Goal: Task Accomplishment & Management: Manage account settings

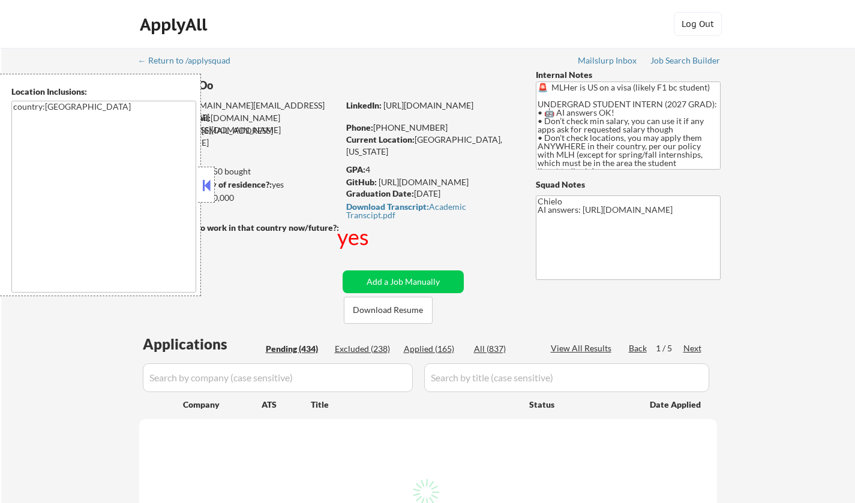
click at [206, 188] on button at bounding box center [206, 185] width 13 height 18
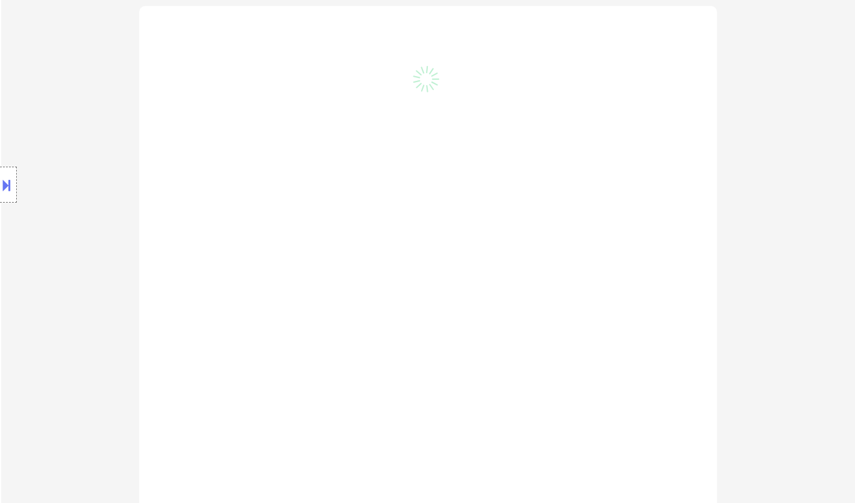
scroll to position [420, 0]
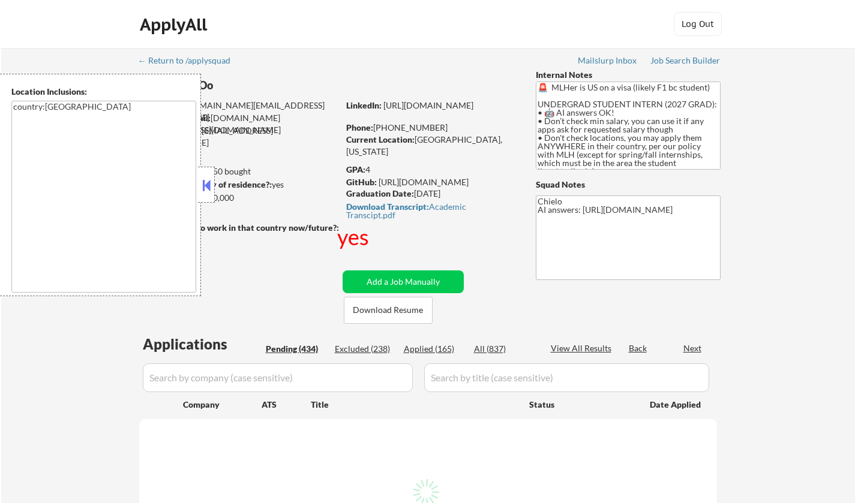
click at [205, 184] on button at bounding box center [206, 185] width 13 height 18
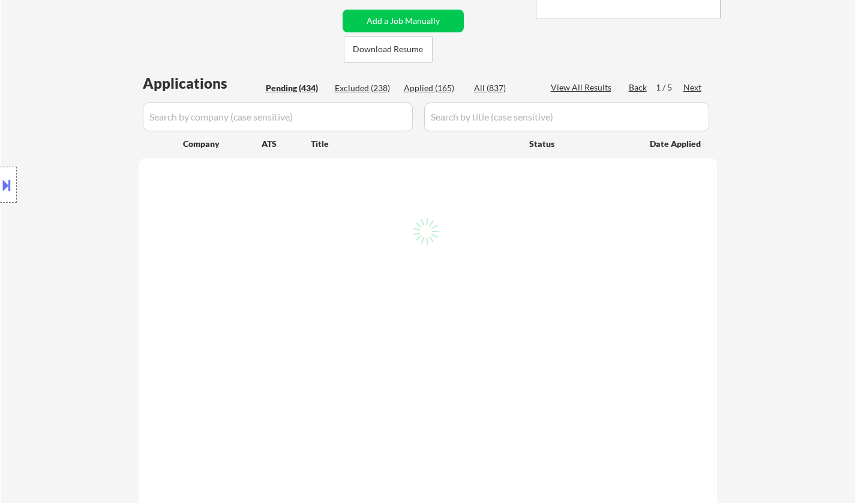
scroll to position [240, 0]
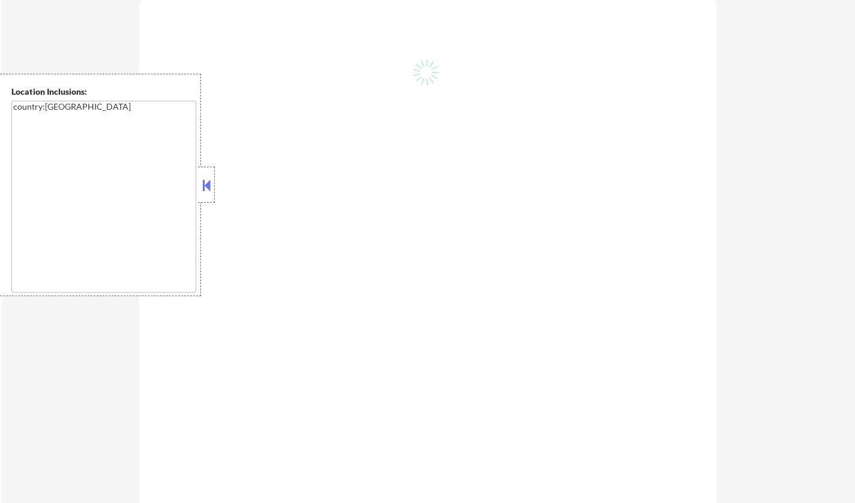
scroll to position [60, 0]
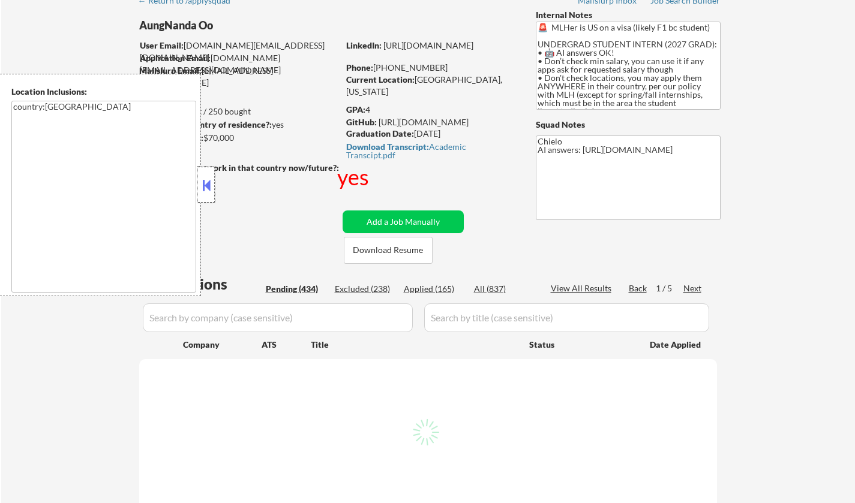
click at [213, 184] on div at bounding box center [206, 185] width 17 height 36
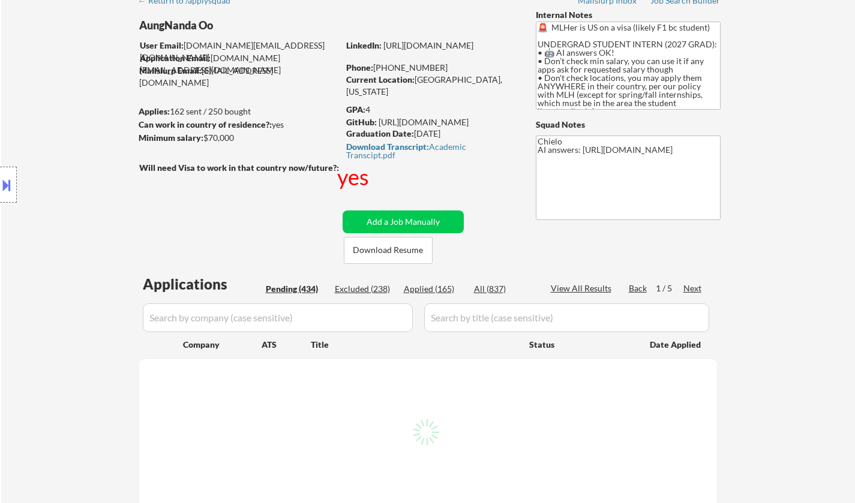
select select ""pending""
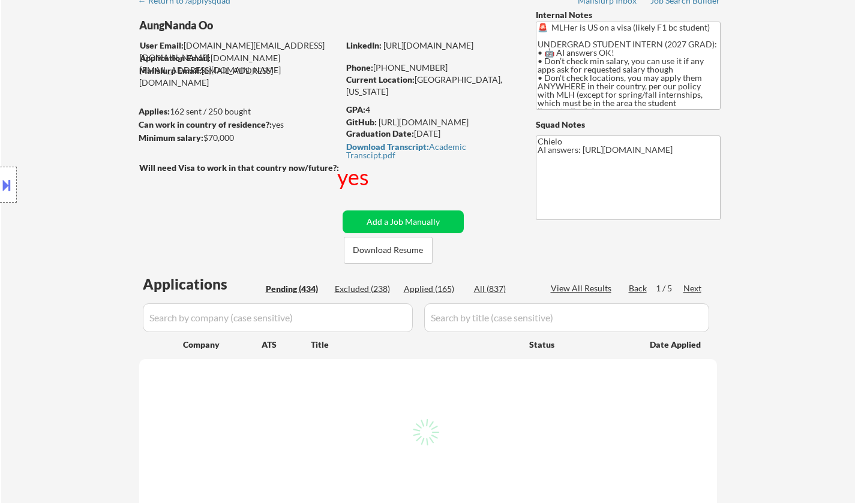
select select ""pending""
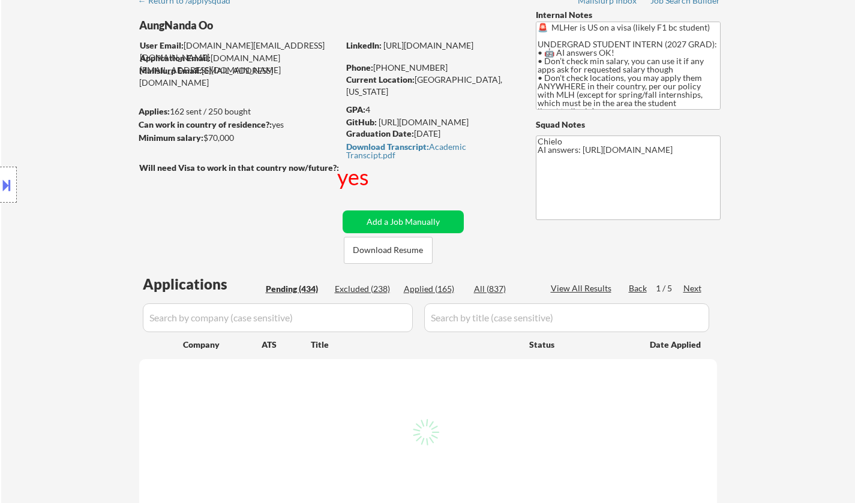
select select ""pending""
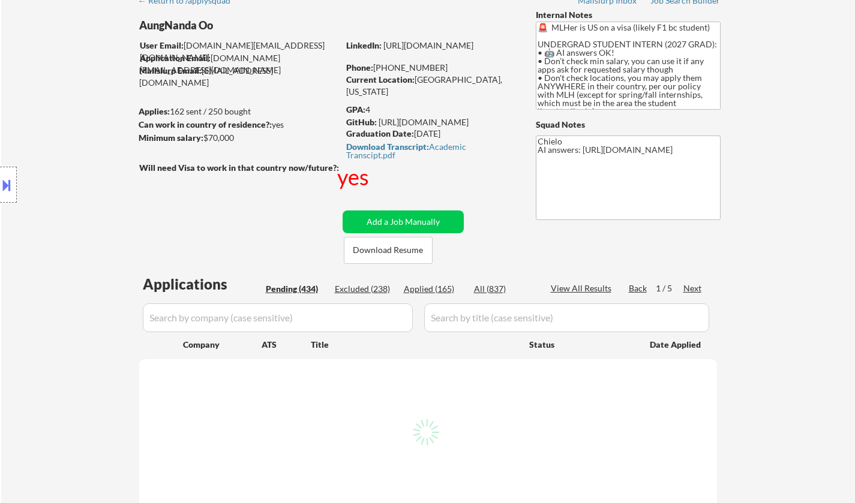
select select ""pending""
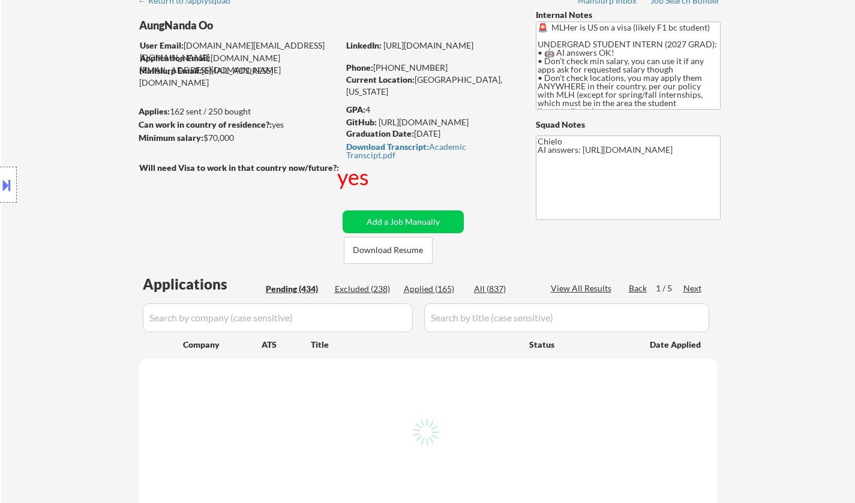
select select ""pending""
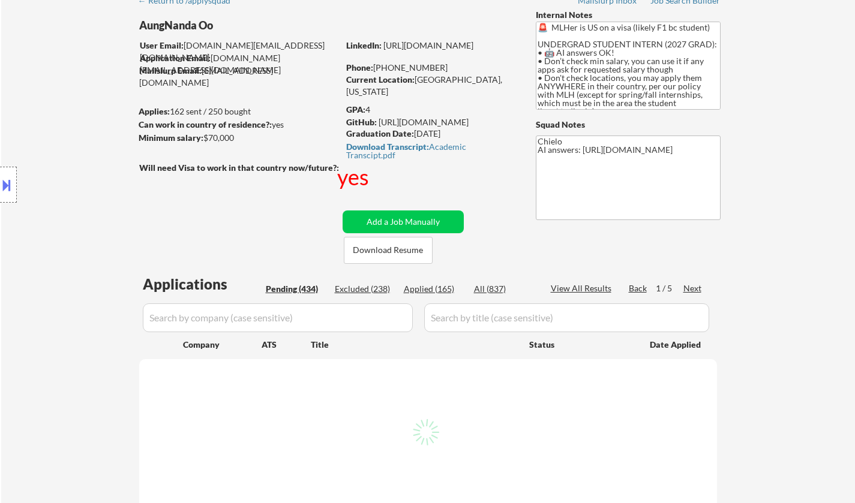
select select ""pending""
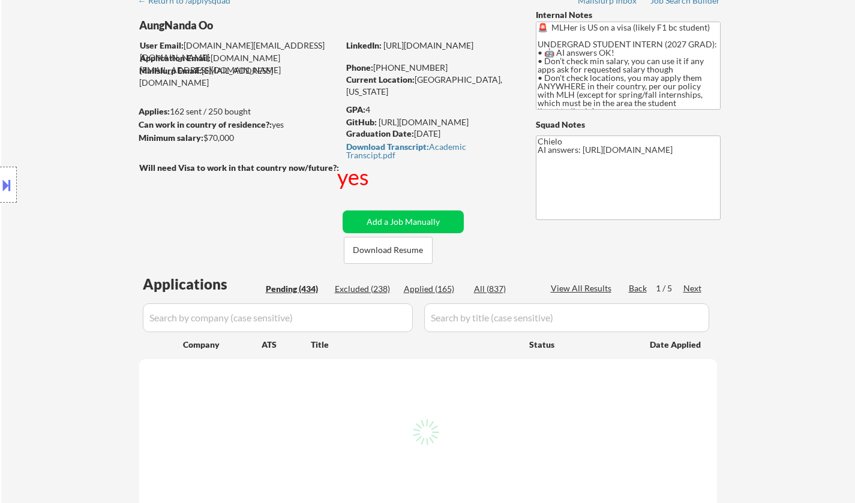
select select ""pending""
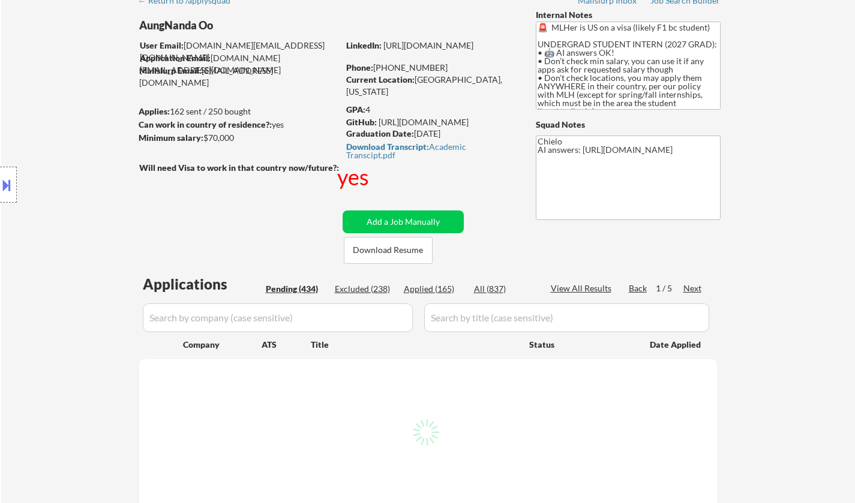
select select ""pending""
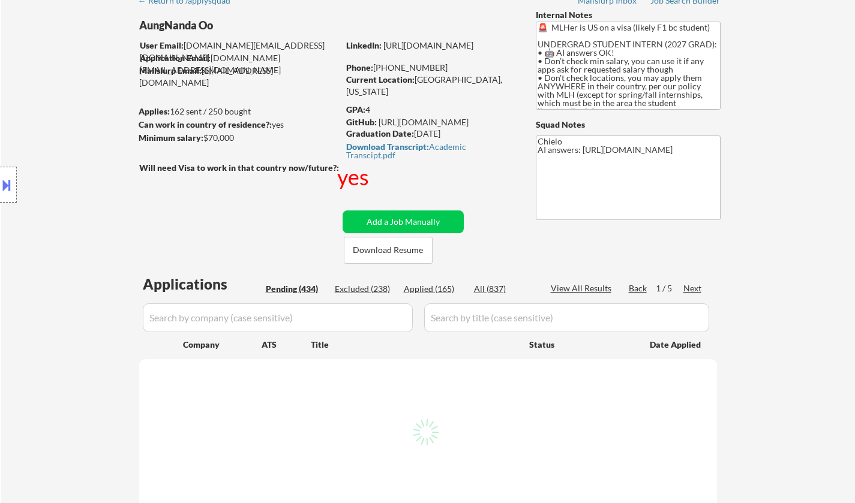
select select ""pending""
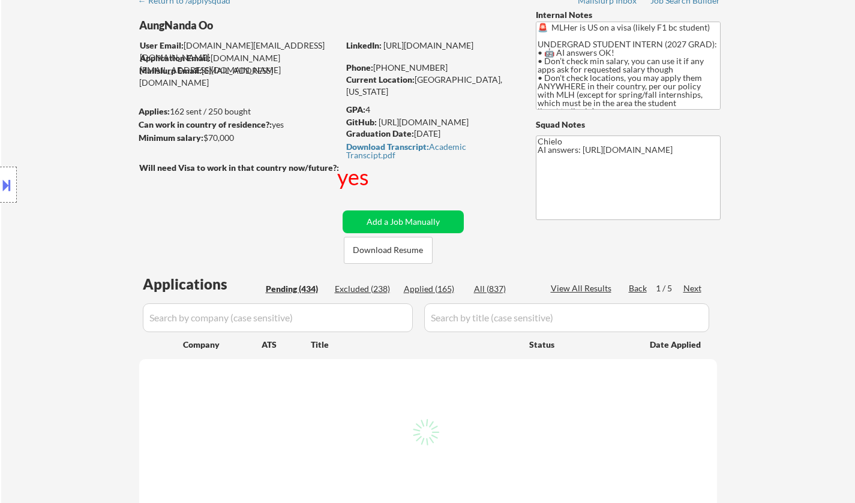
select select ""pending""
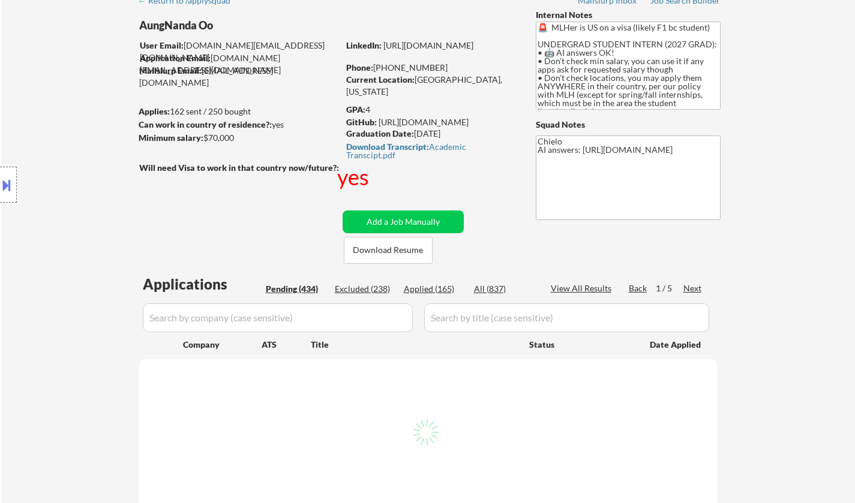
select select ""pending""
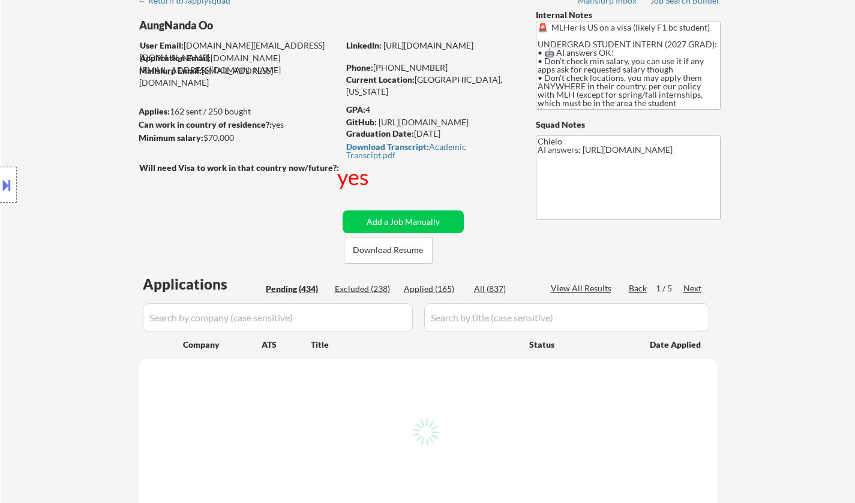
select select ""pending""
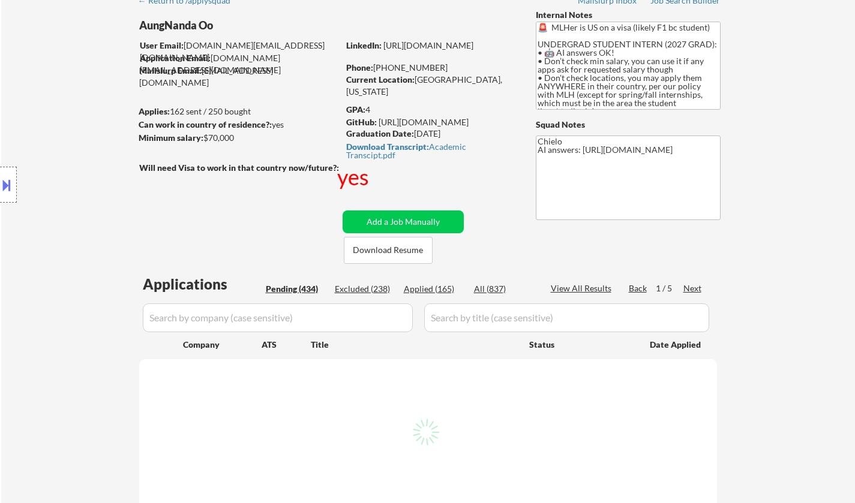
select select ""pending""
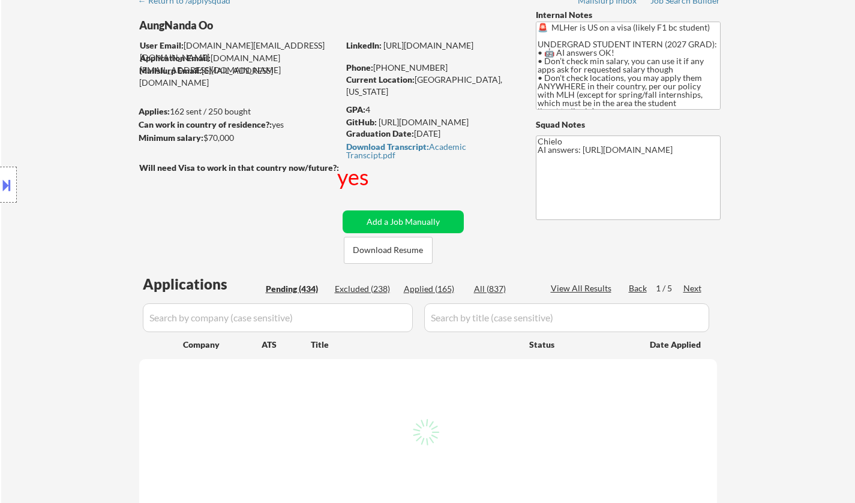
select select ""pending""
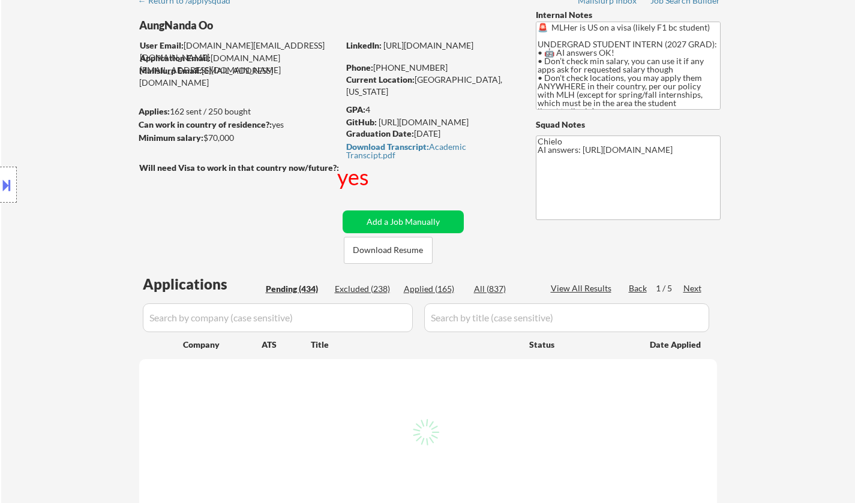
select select ""pending""
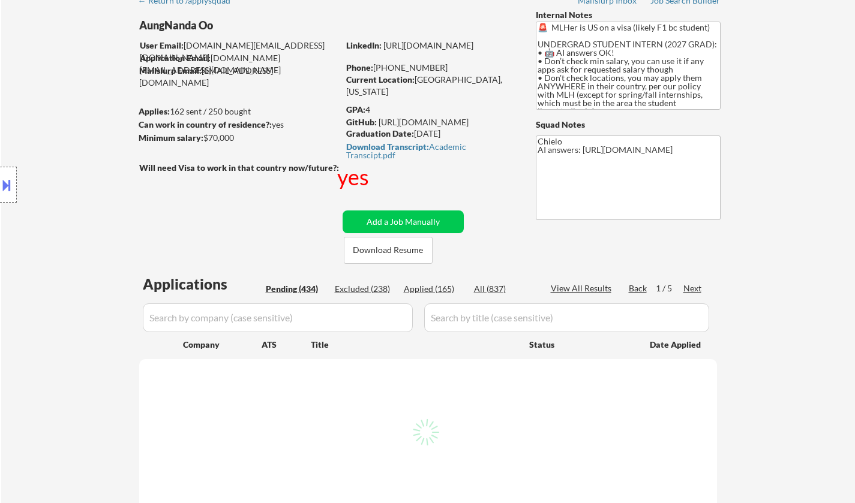
select select ""pending""
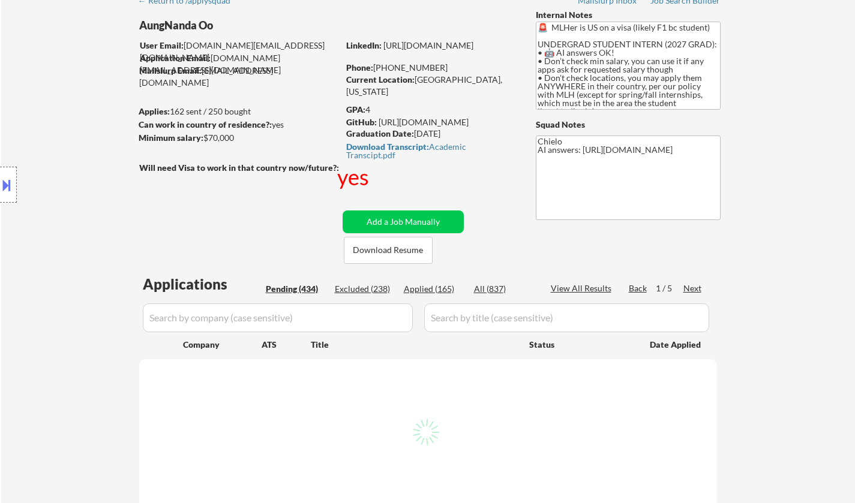
select select ""pending""
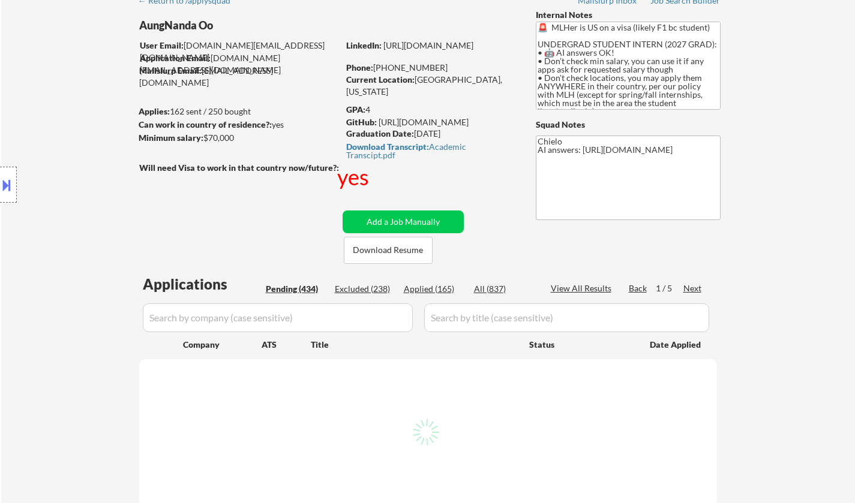
select select ""pending""
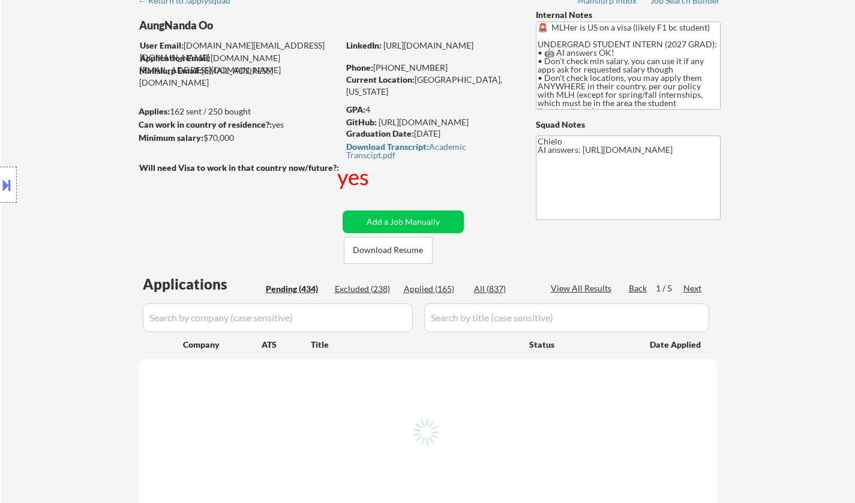
select select ""pending""
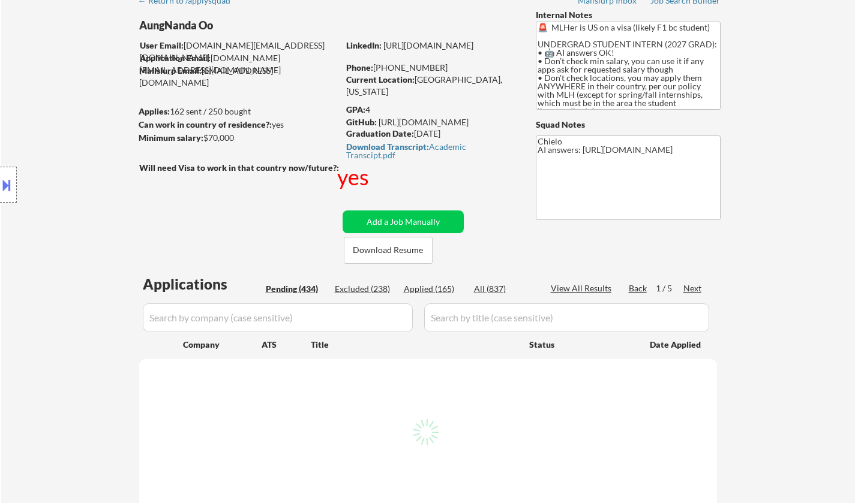
select select ""pending""
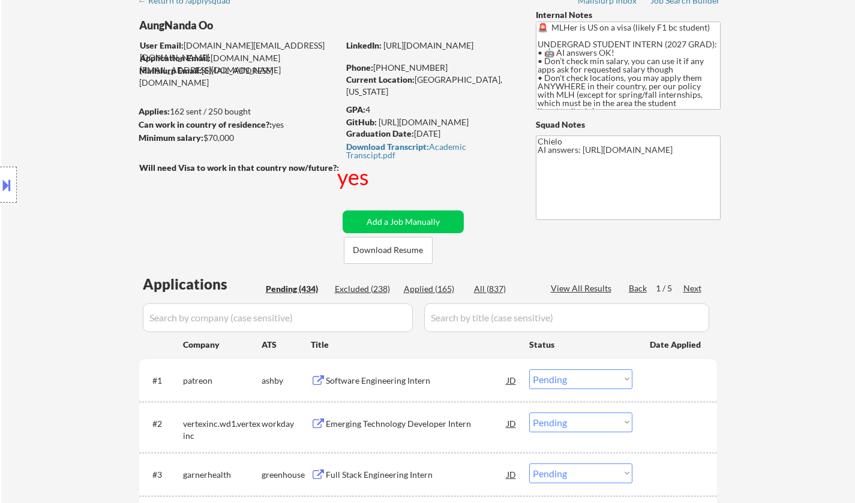
click at [430, 290] on div "Applied (165)" at bounding box center [434, 289] width 60 height 12
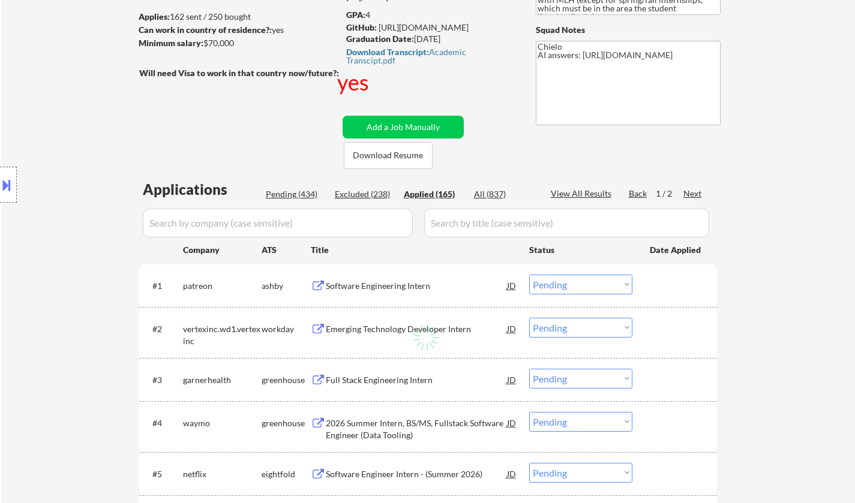
scroll to position [180, 0]
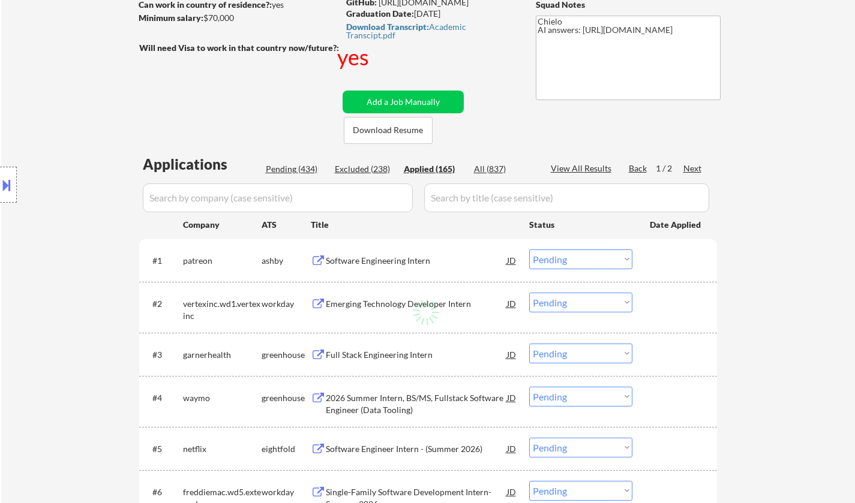
click at [590, 167] on div "View All Results" at bounding box center [583, 169] width 64 height 12
select select ""applied""
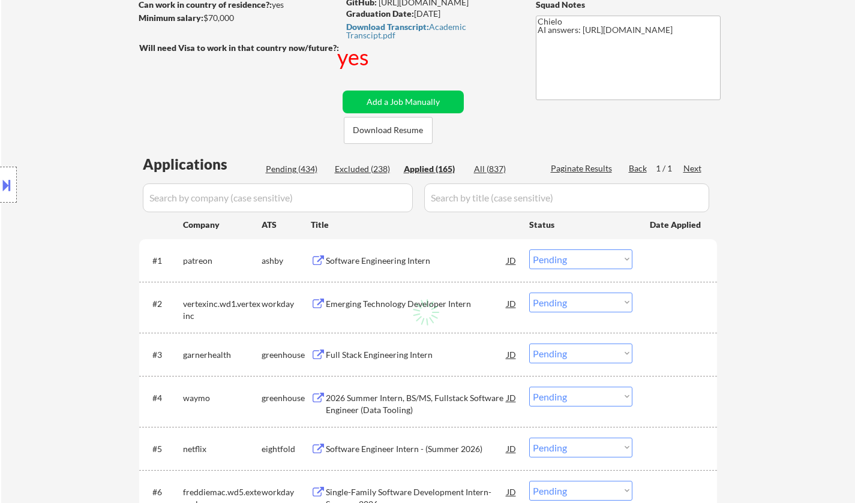
select select ""applied""
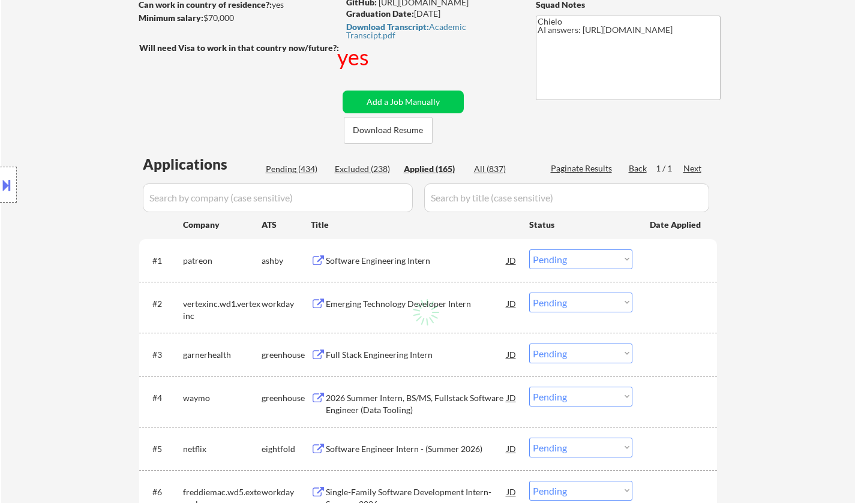
select select ""applied""
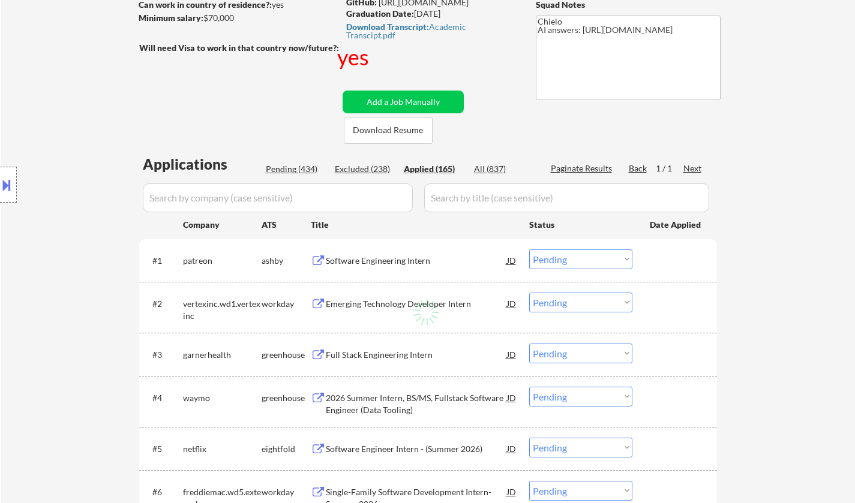
select select ""applied""
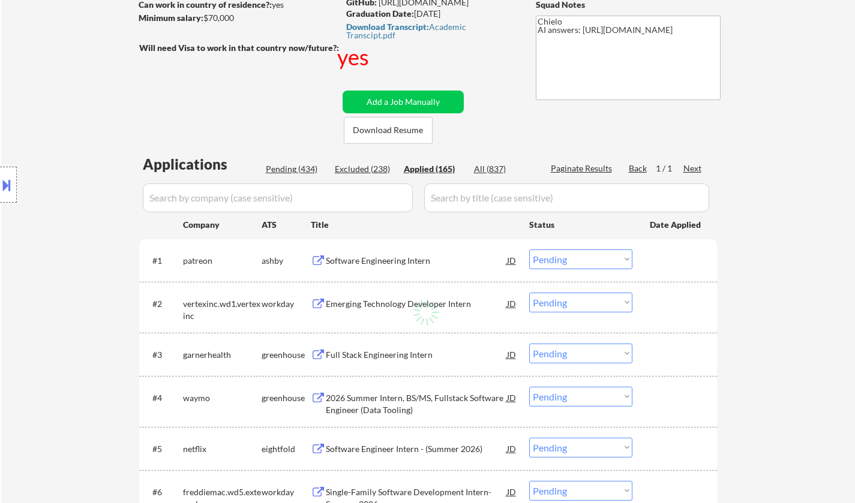
select select ""applied""
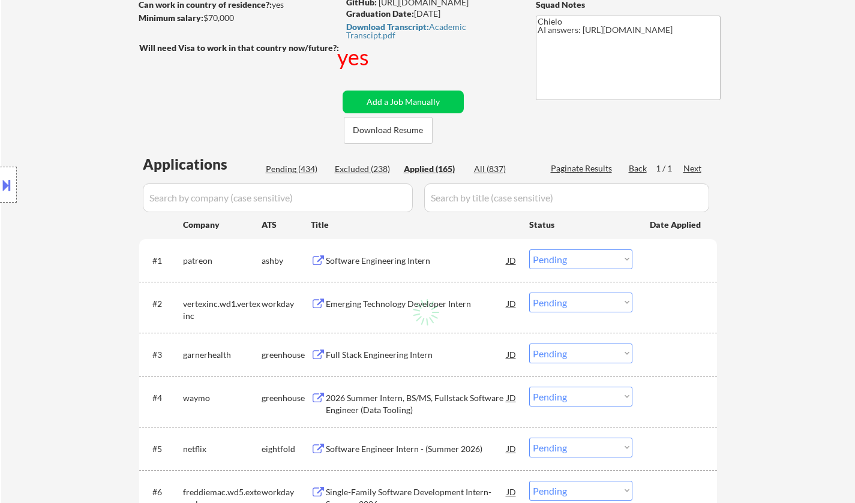
select select ""applied""
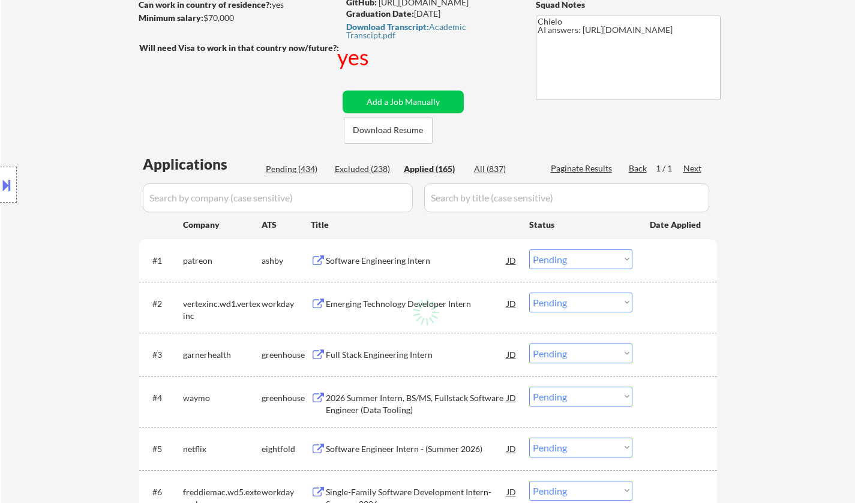
select select ""applied""
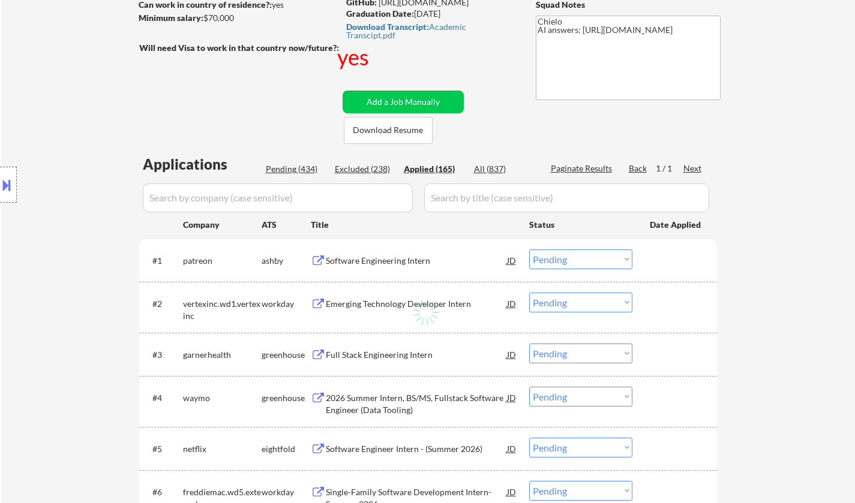
select select ""applied""
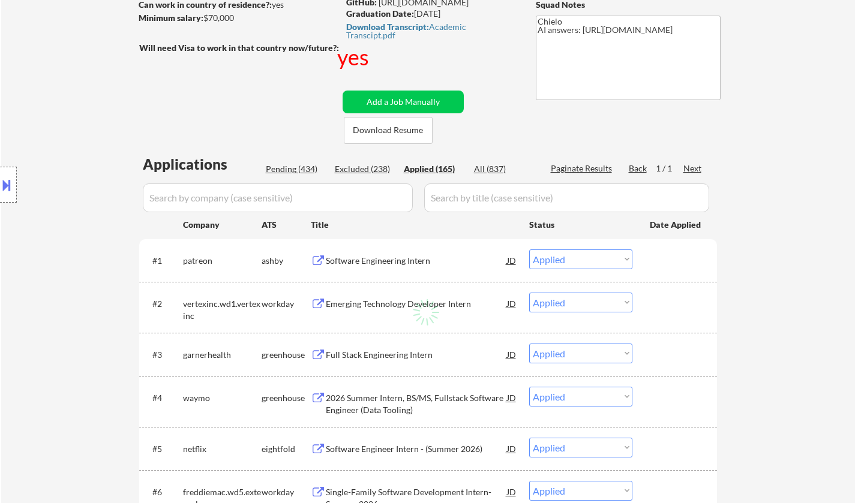
select select ""applied""
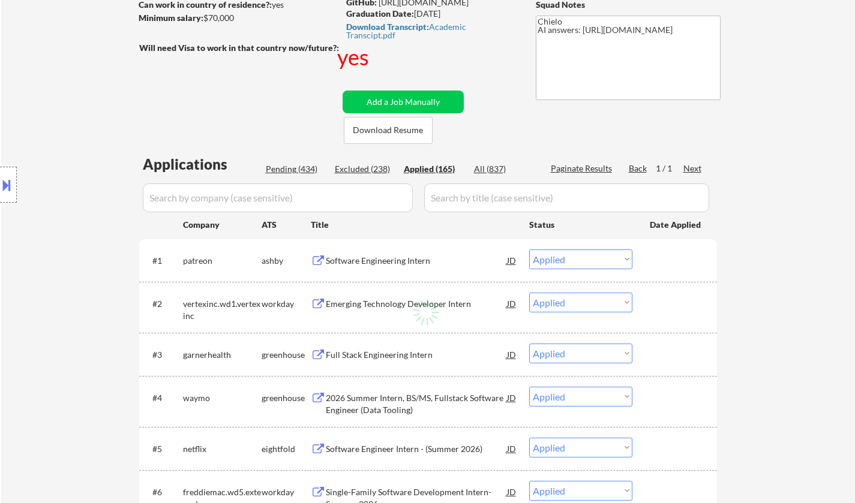
select select ""applied""
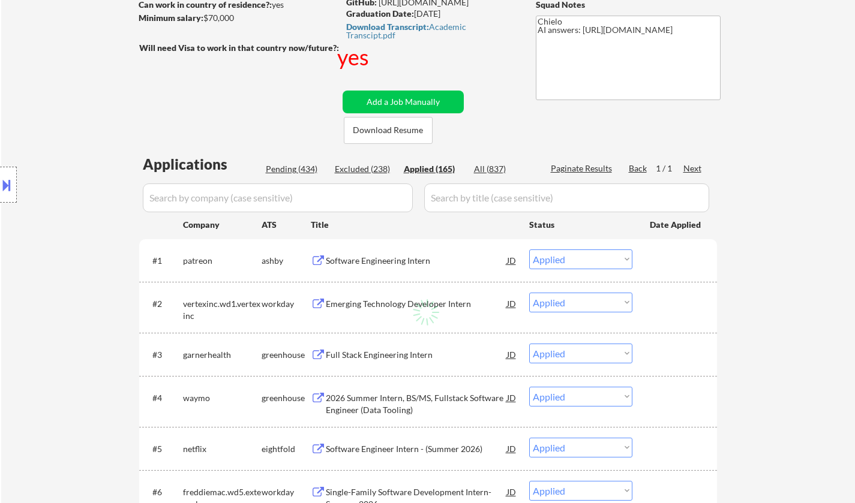
select select ""applied""
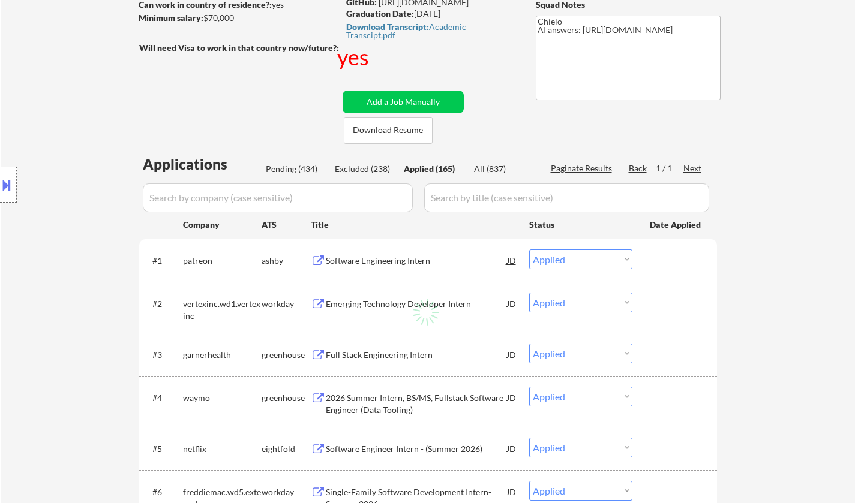
select select ""applied""
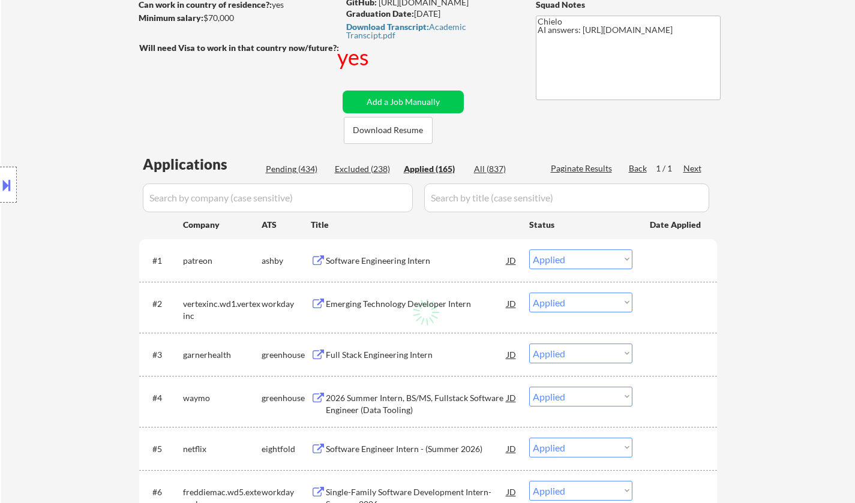
select select ""applied""
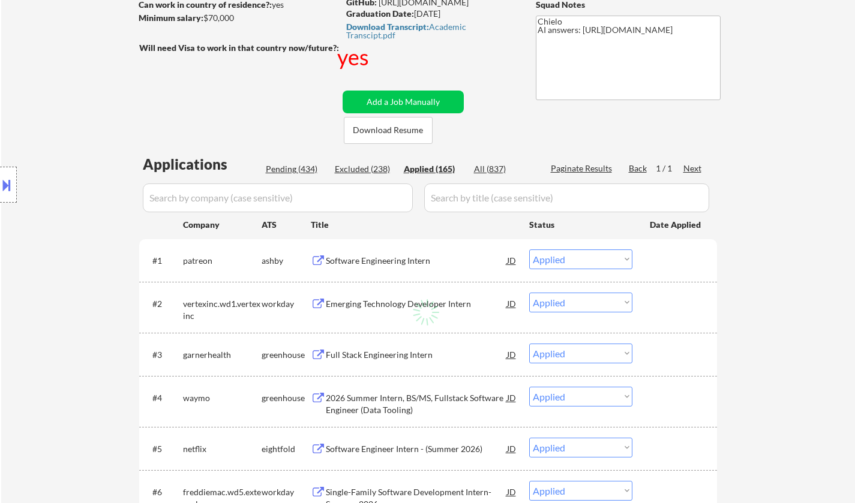
select select ""applied""
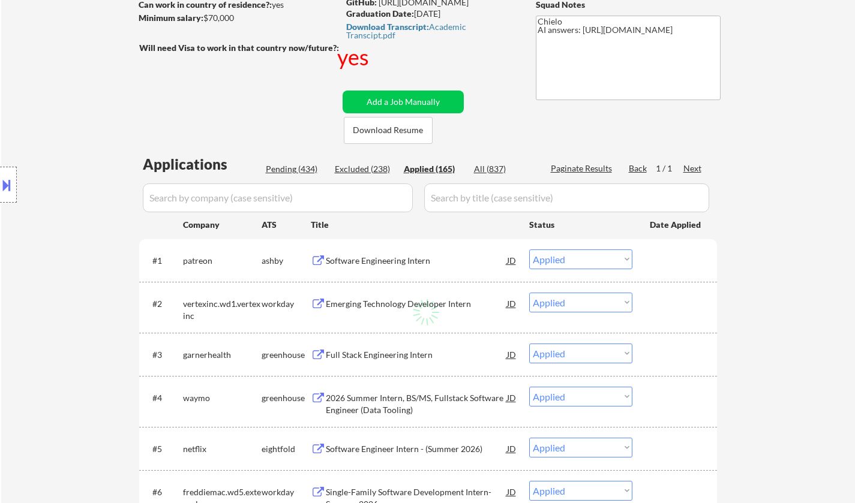
select select ""applied""
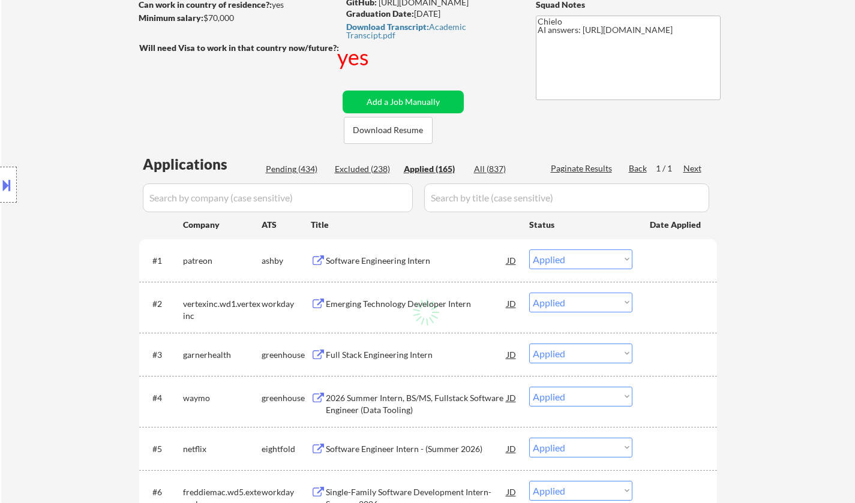
select select ""applied""
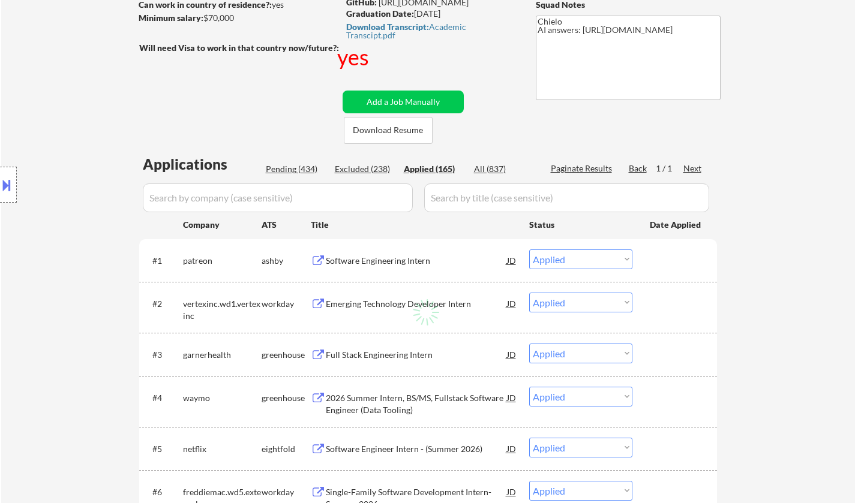
select select ""applied""
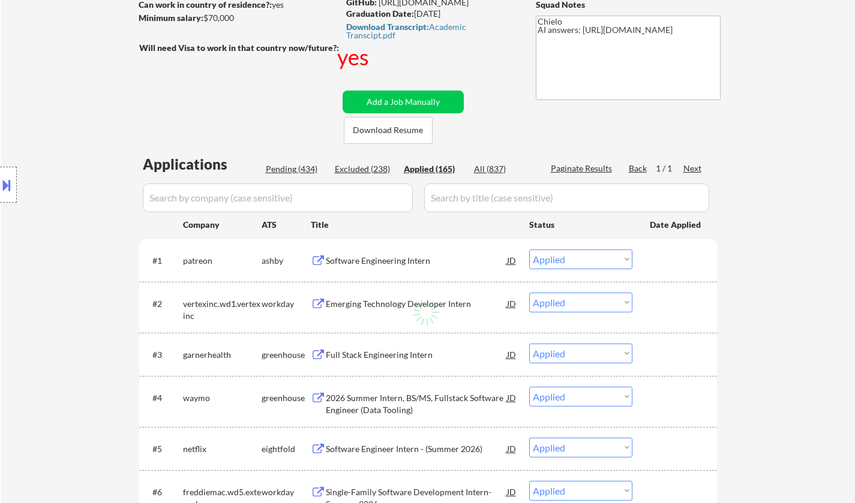
select select ""applied""
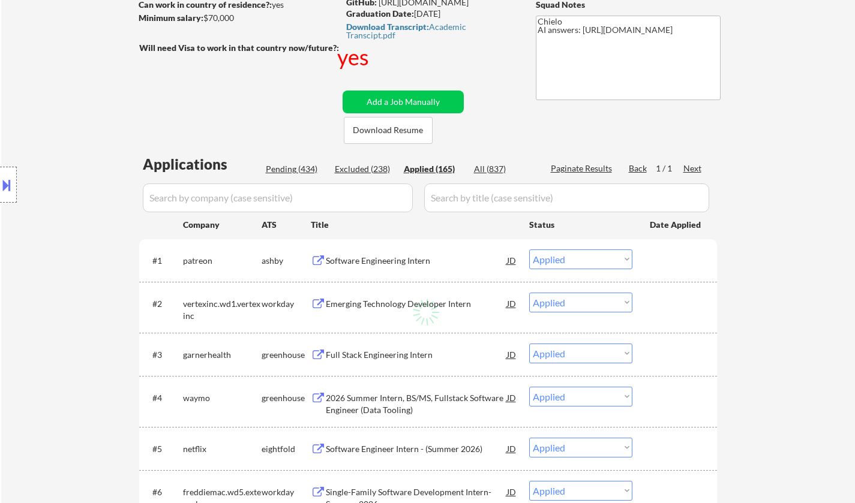
select select ""applied""
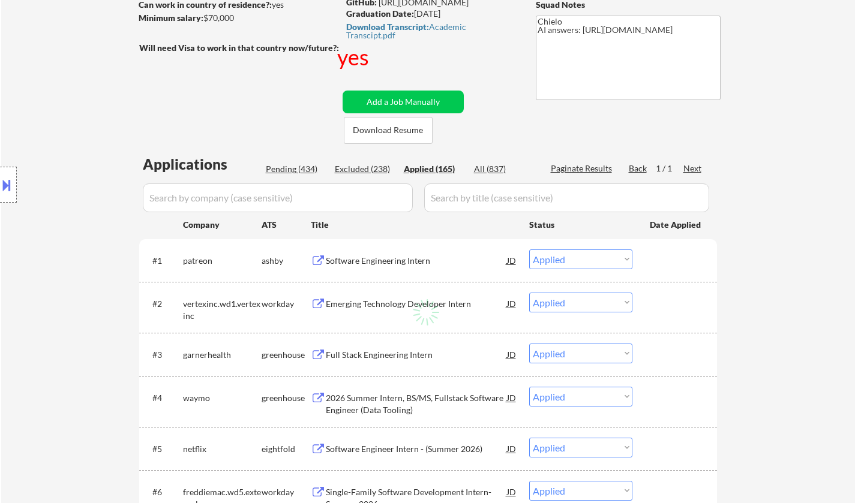
select select ""applied""
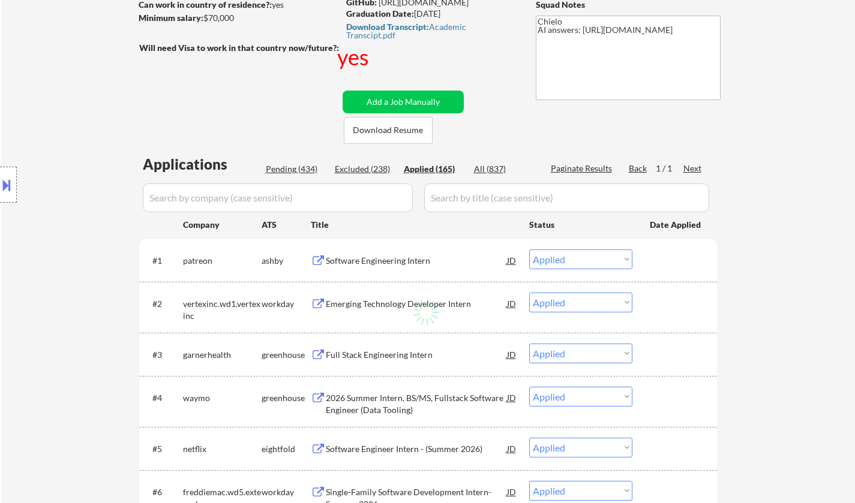
select select ""applied""
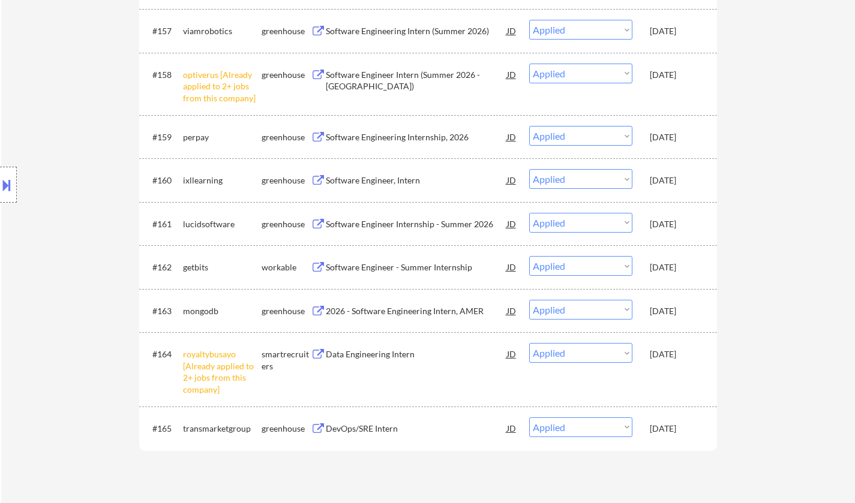
scroll to position [4194, 0]
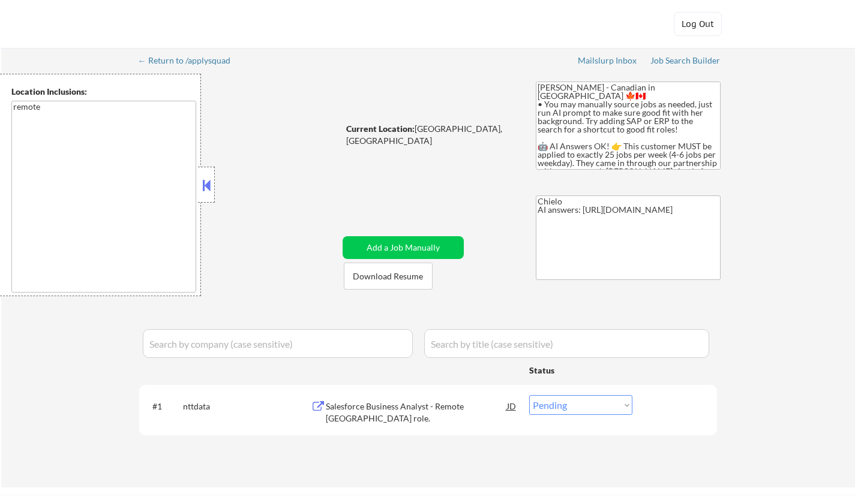
select select ""pending""
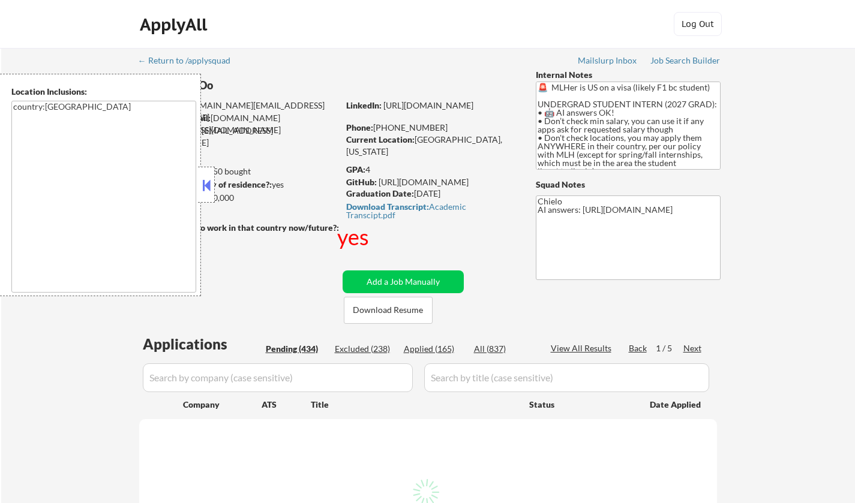
select select ""pending""
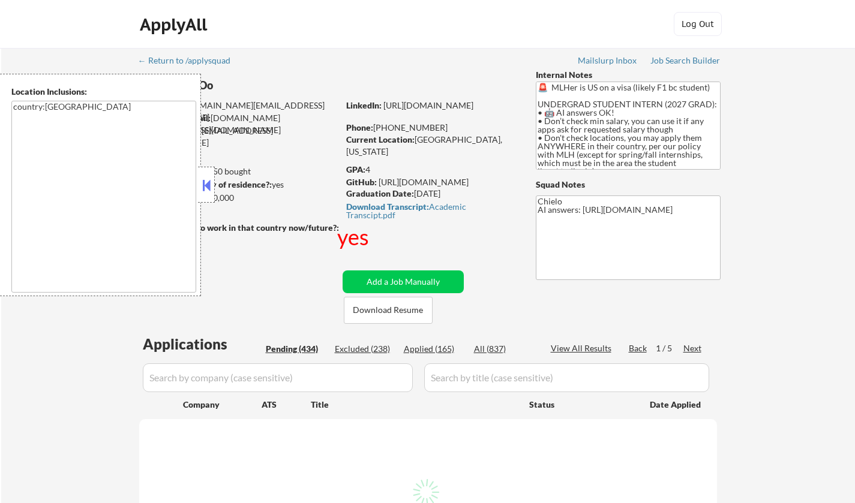
select select ""pending""
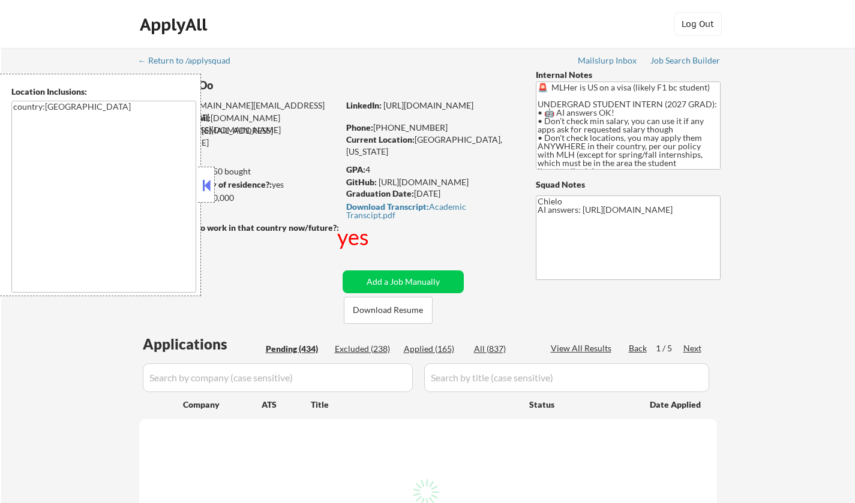
select select ""pending""
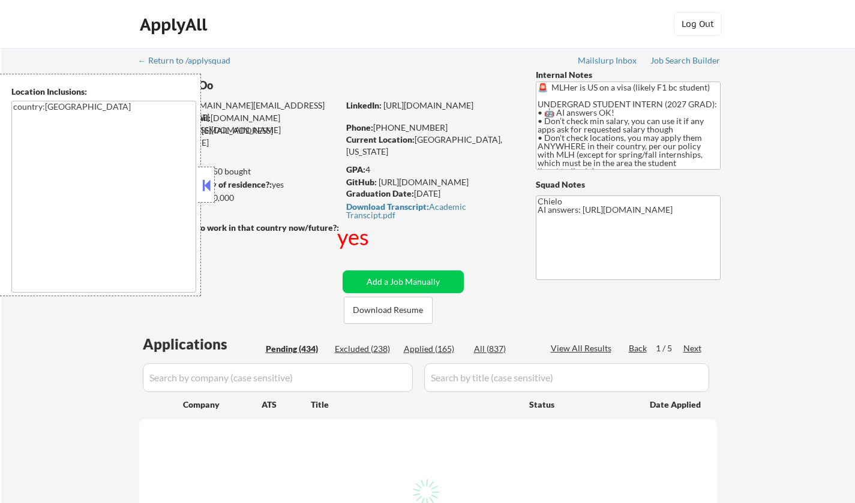
select select ""pending""
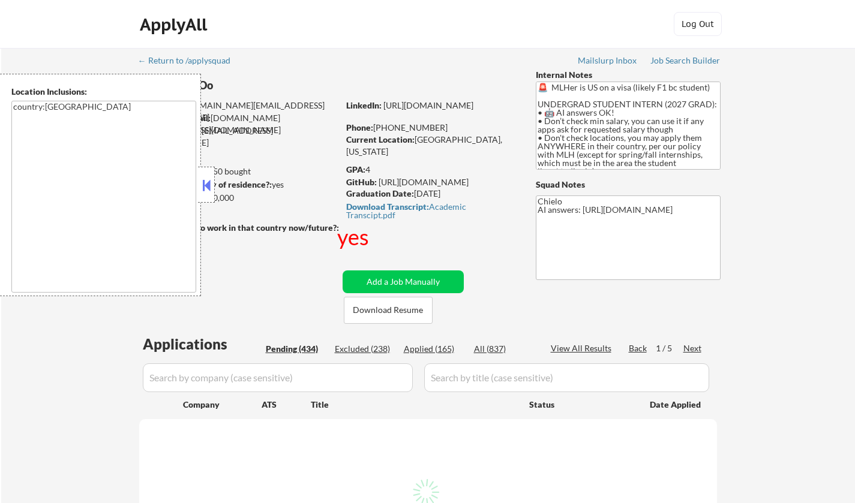
select select ""pending""
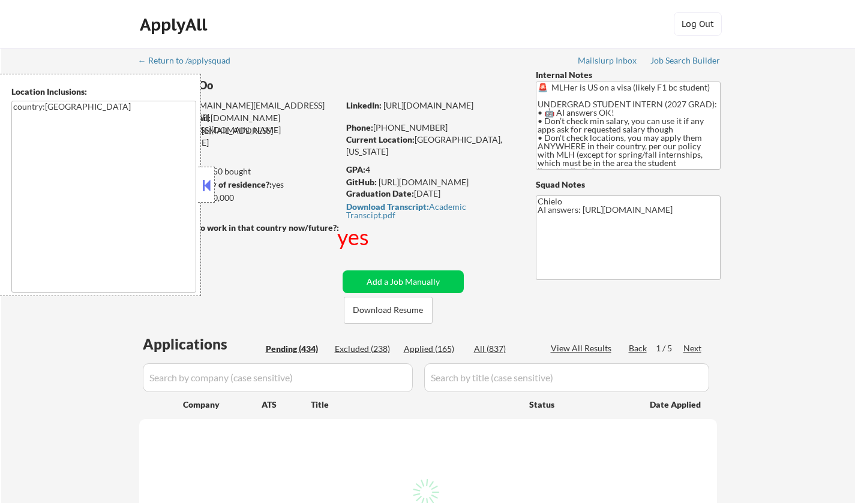
select select ""pending""
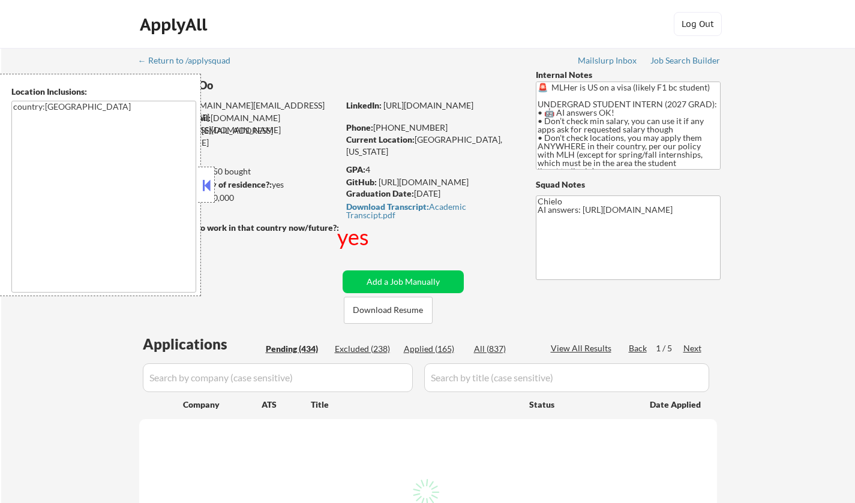
select select ""pending""
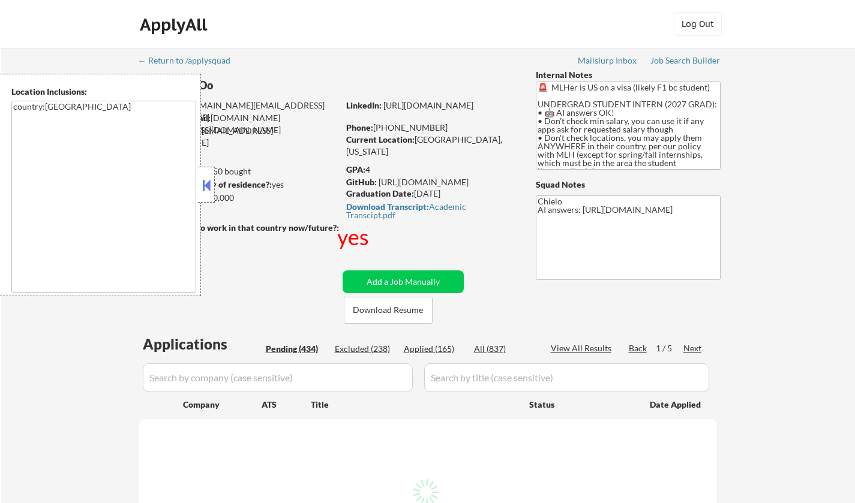
select select ""pending""
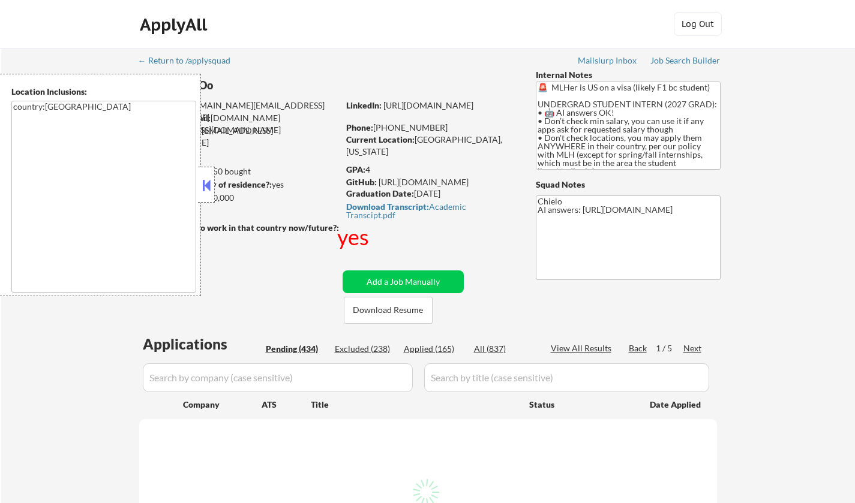
select select ""pending""
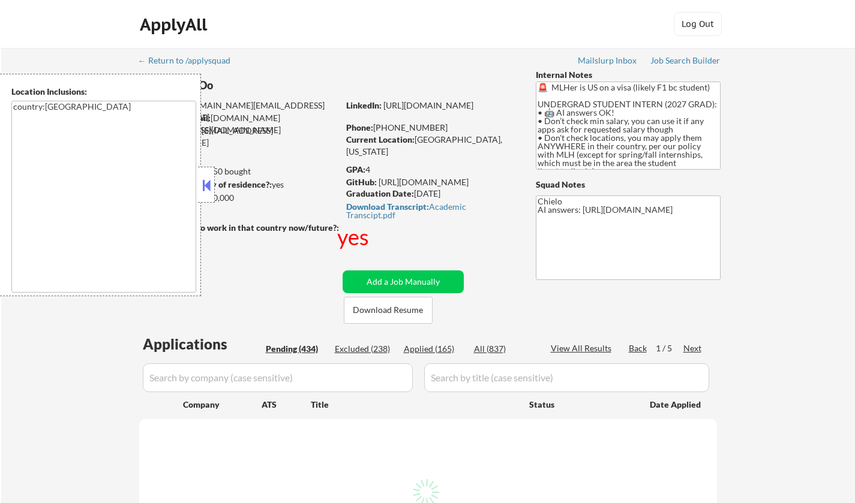
select select ""pending""
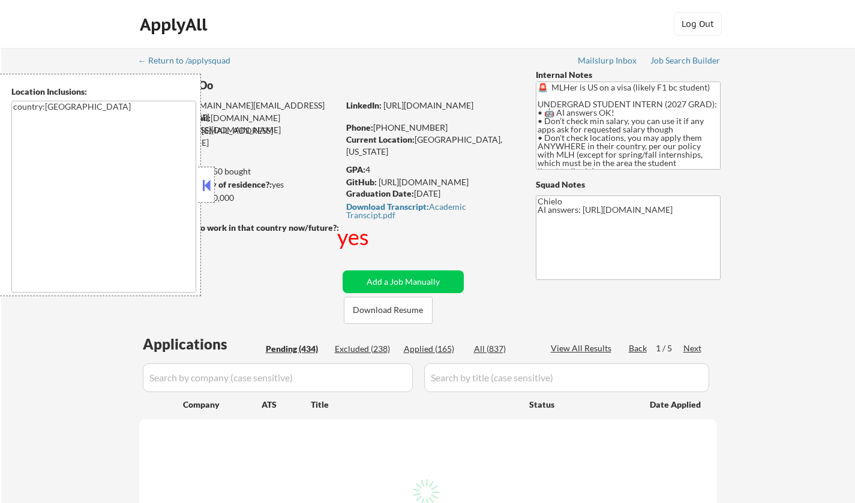
select select ""pending""
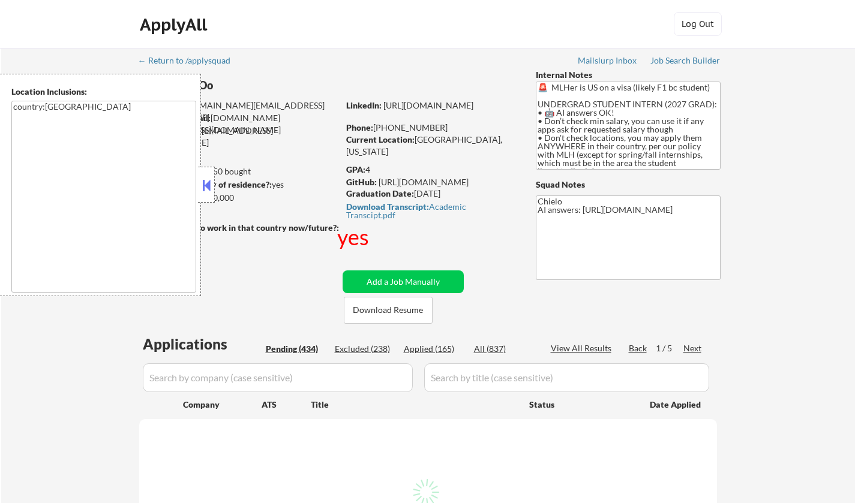
select select ""pending""
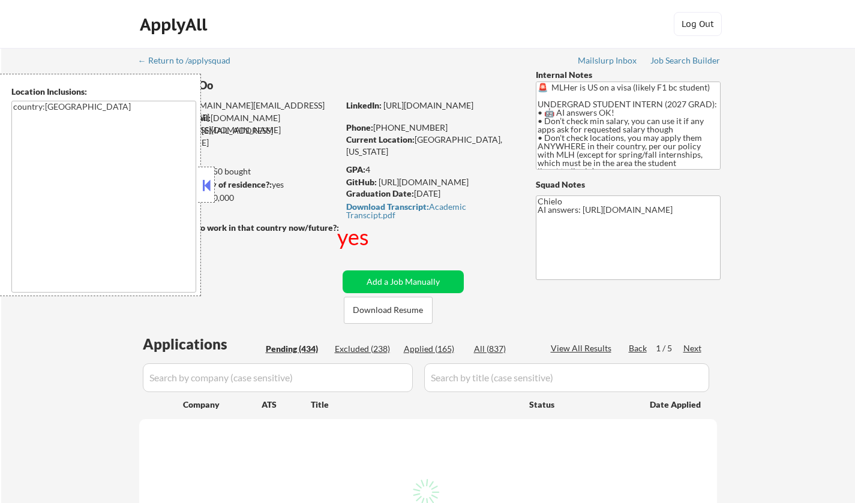
select select ""pending""
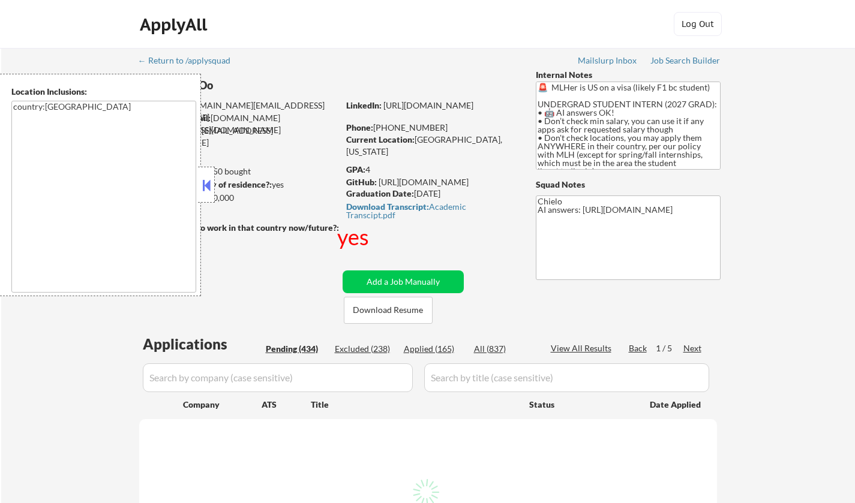
select select ""pending""
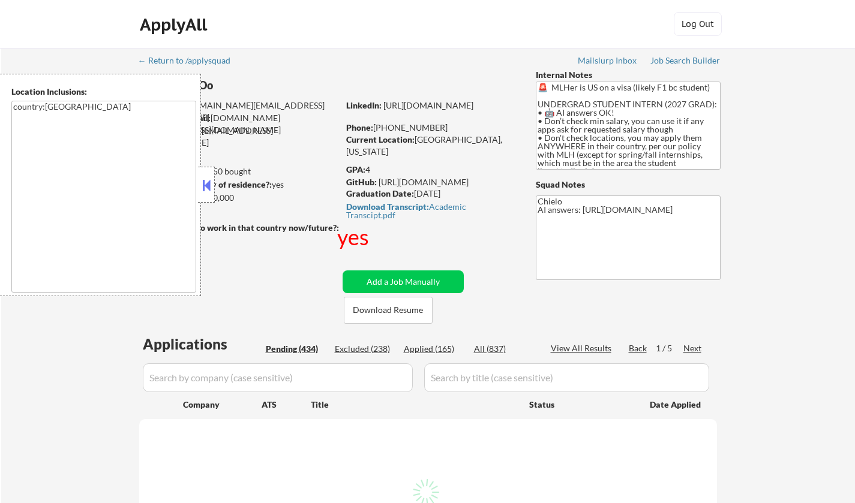
select select ""pending""
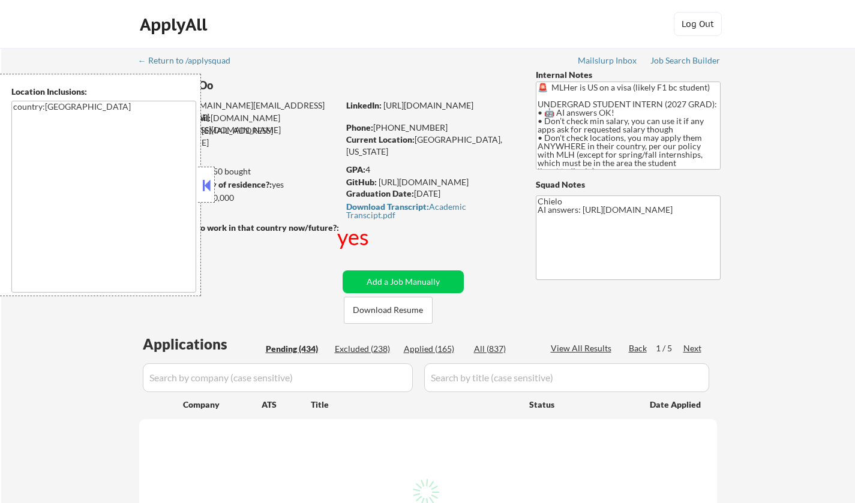
select select ""pending""
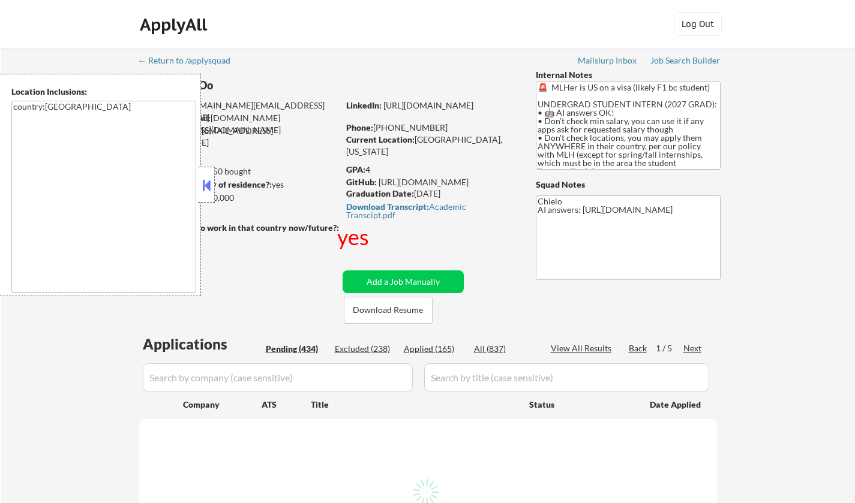
select select ""pending""
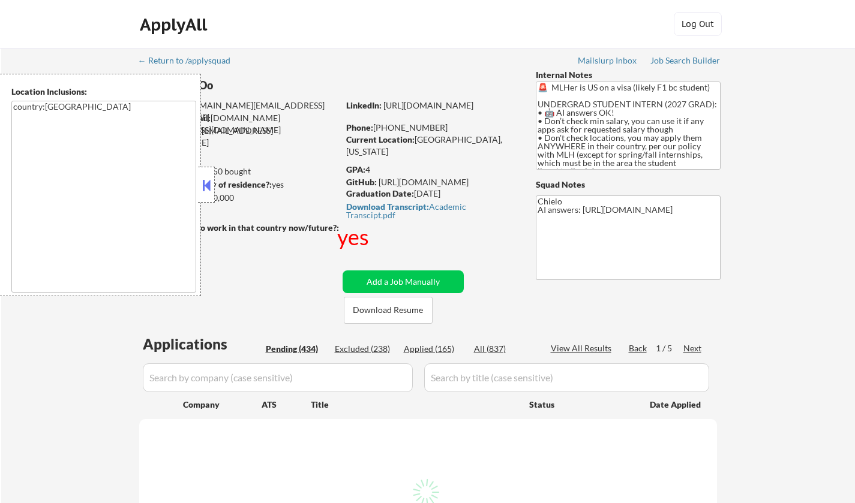
select select ""pending""
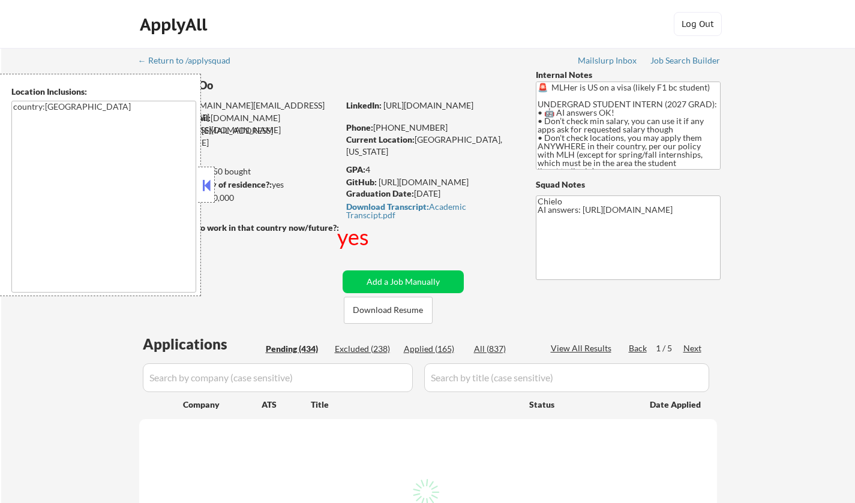
select select ""pending""
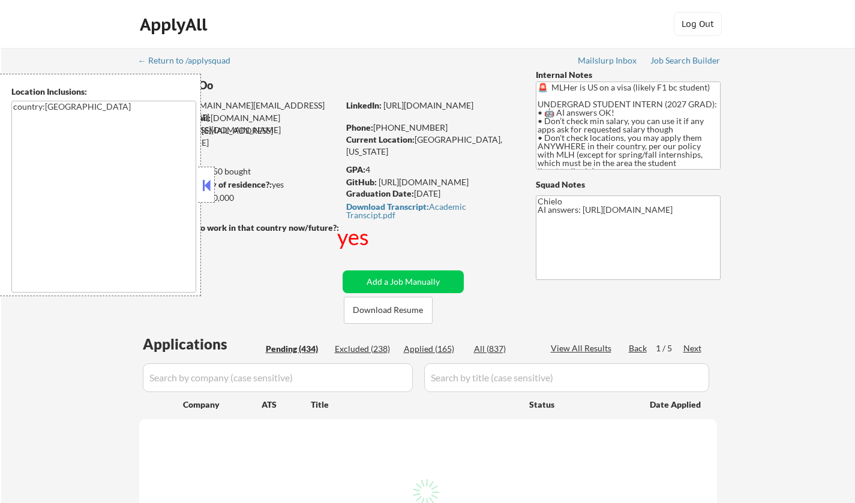
select select ""pending""
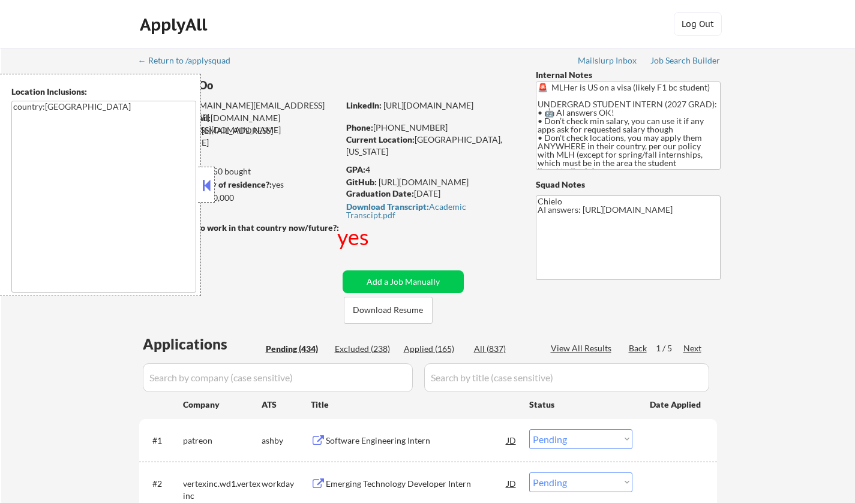
click at [206, 181] on button at bounding box center [206, 185] width 13 height 18
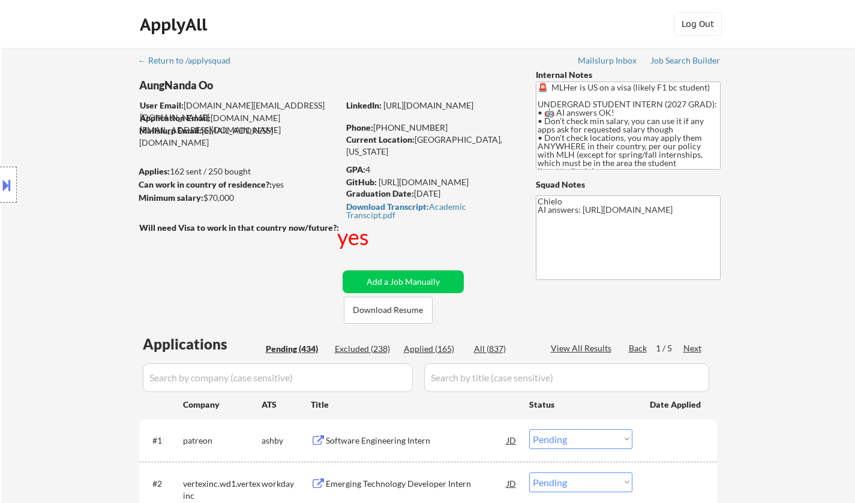
scroll to position [4080, 0]
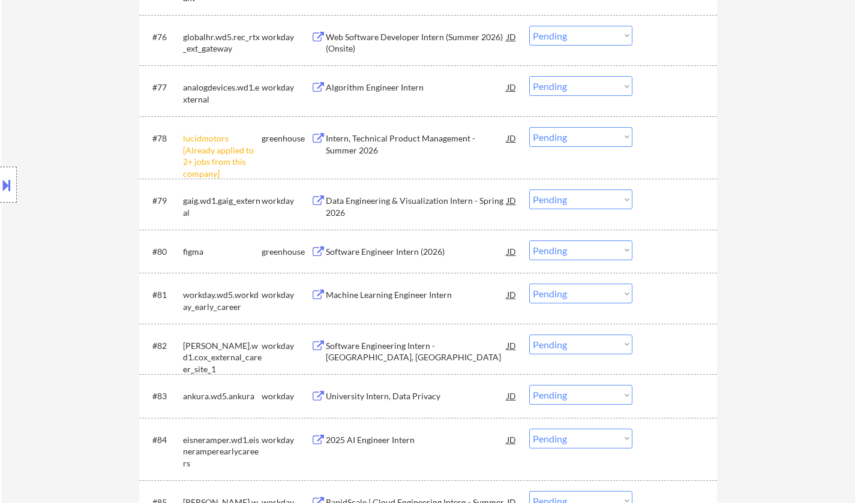
click at [370, 254] on div "Software Engineer Intern (2026)" at bounding box center [416, 252] width 181 height 12
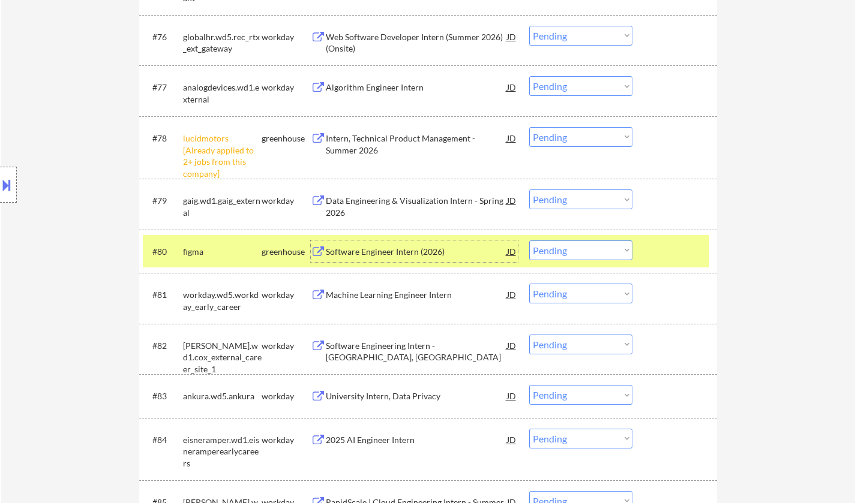
click at [597, 251] on select "Choose an option... Pending Applied Excluded (Questions) Excluded (Expired) Exc…" at bounding box center [580, 251] width 103 height 20
click at [529, 241] on select "Choose an option... Pending Applied Excluded (Questions) Excluded (Expired) Exc…" at bounding box center [580, 251] width 103 height 20
select select ""pending""
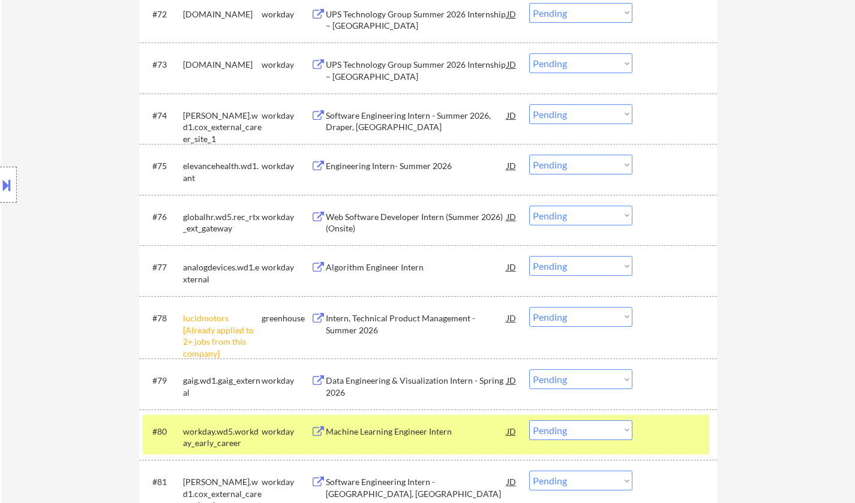
scroll to position [283, 0]
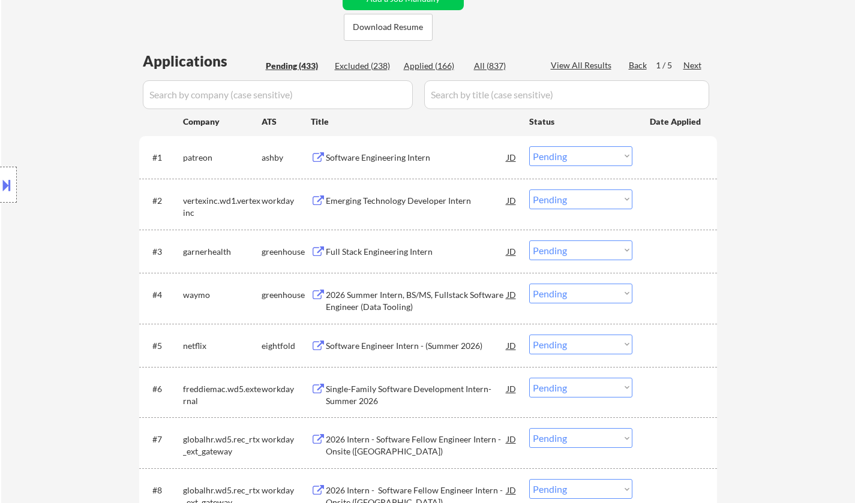
click at [365, 248] on div "Full Stack Engineering Intern" at bounding box center [416, 252] width 181 height 12
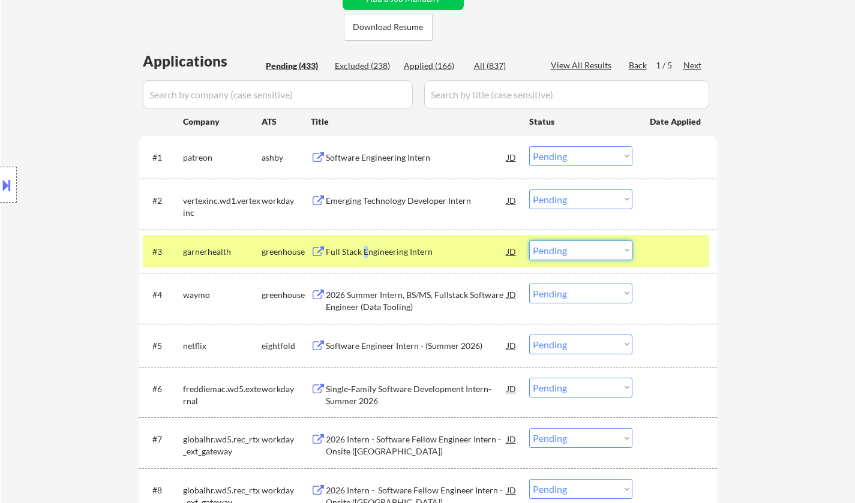
click at [608, 255] on select "Choose an option... Pending Applied Excluded (Questions) Excluded (Expired) Exc…" at bounding box center [580, 251] width 103 height 20
click at [529, 241] on select "Choose an option... Pending Applied Excluded (Questions) Excluded (Expired) Exc…" at bounding box center [580, 251] width 103 height 20
select select ""pending""
